Goal: Navigation & Orientation: Find specific page/section

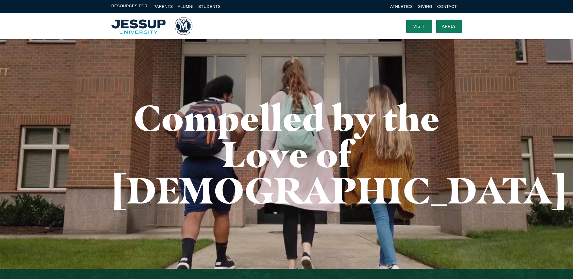
click at [217, 4] on li "Students" at bounding box center [209, 6] width 22 height 7
click at [215, 4] on li "Students" at bounding box center [209, 6] width 22 height 7
click at [217, 6] on link "Students" at bounding box center [209, 6] width 22 height 5
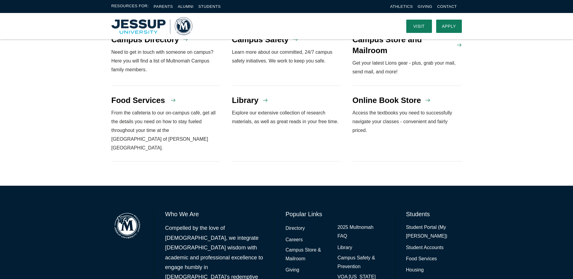
scroll to position [505, 0]
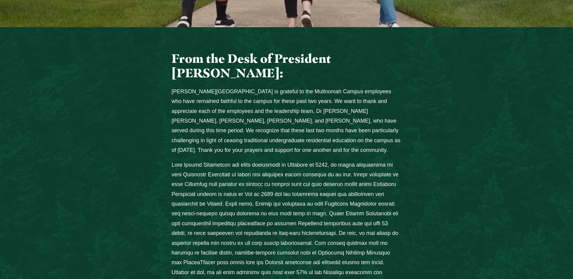
scroll to position [272, 0]
